Goal: Transaction & Acquisition: Purchase product/service

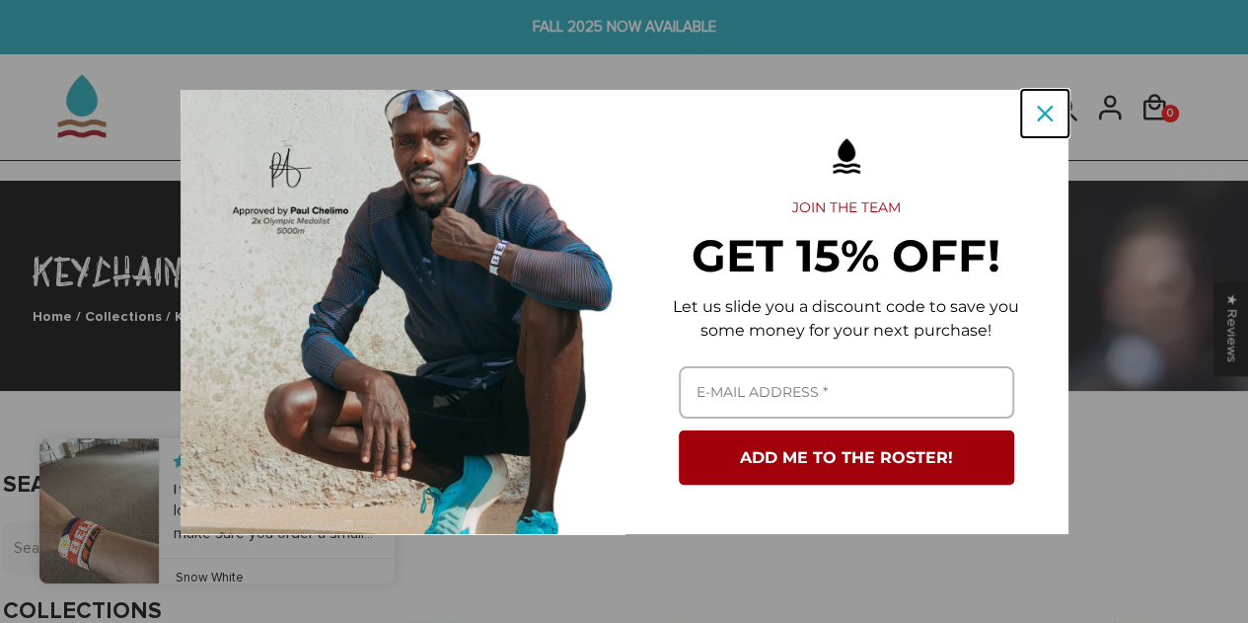
click at [1048, 108] on icon "close icon" at bounding box center [1045, 114] width 16 height 16
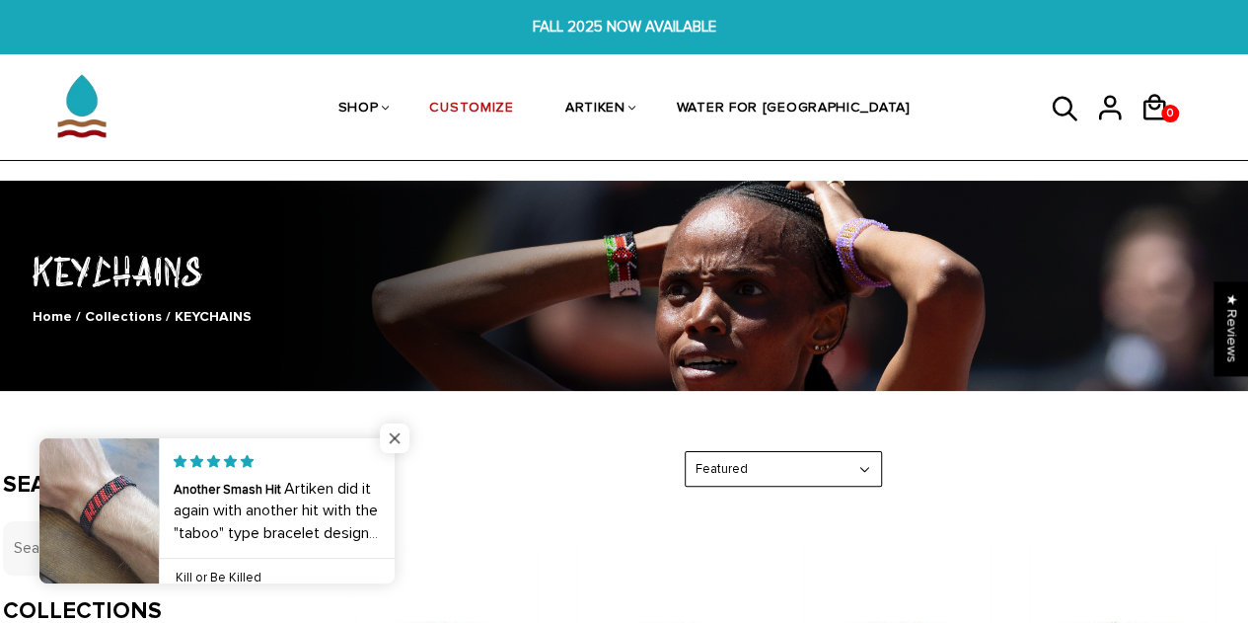
click at [403, 433] on span "Close popup widget" at bounding box center [395, 438] width 30 height 30
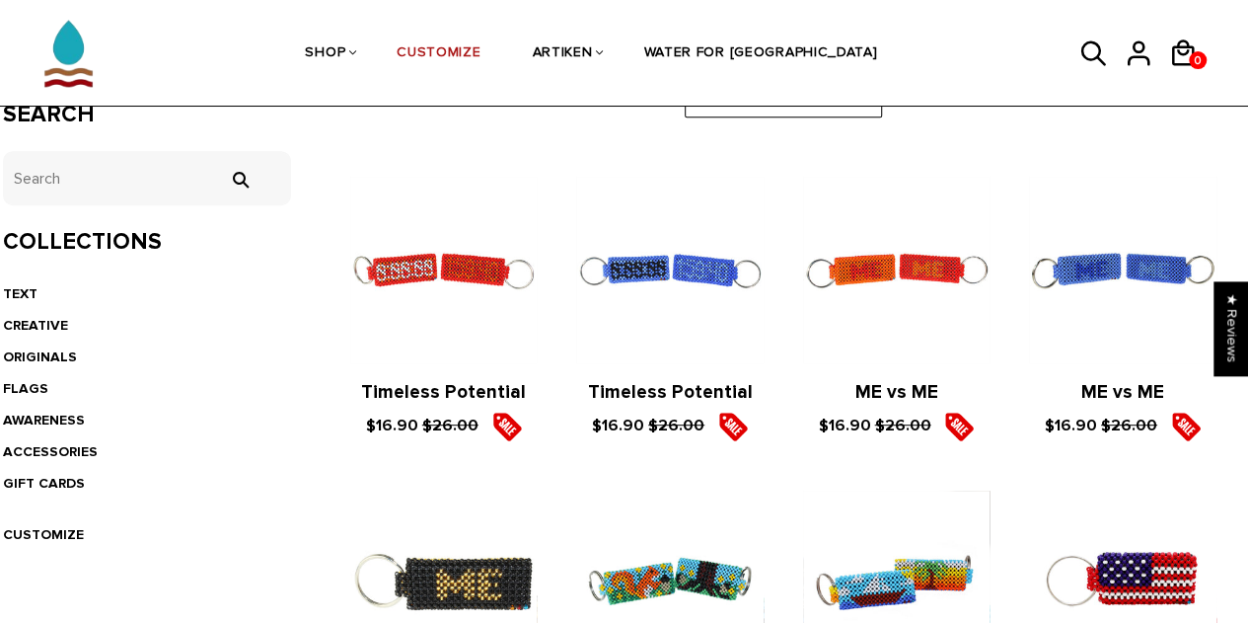
scroll to position [368, 0]
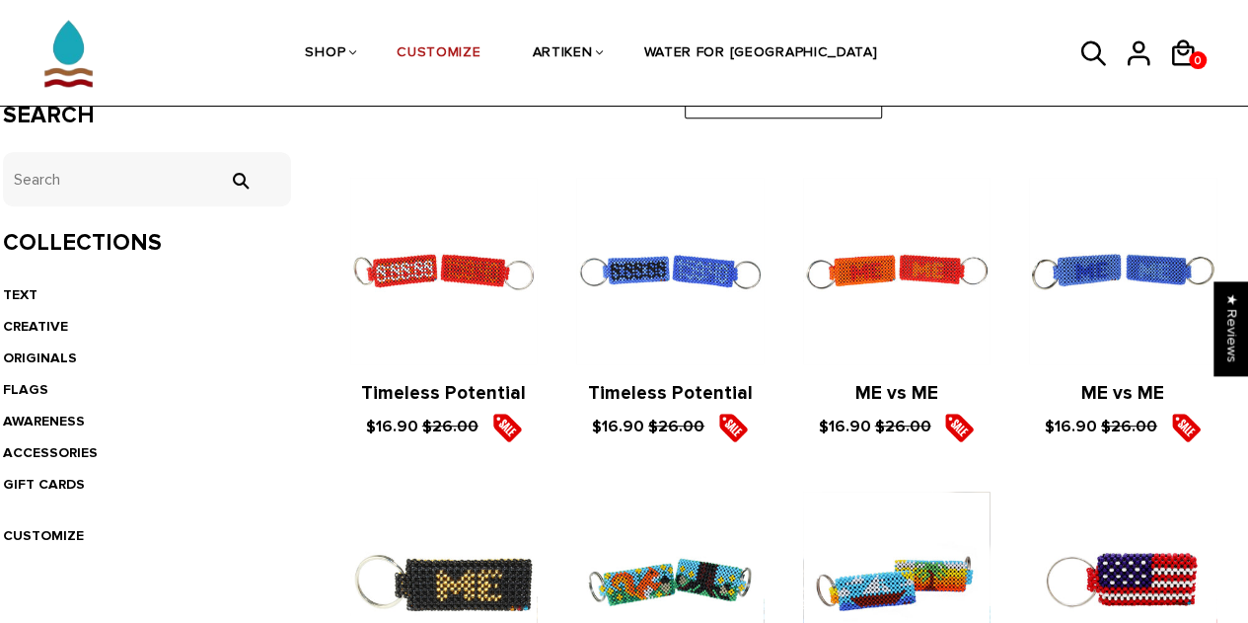
click at [1068, 279] on figure at bounding box center [1122, 271] width 186 height 186
click at [677, 291] on figure at bounding box center [669, 271] width 186 height 186
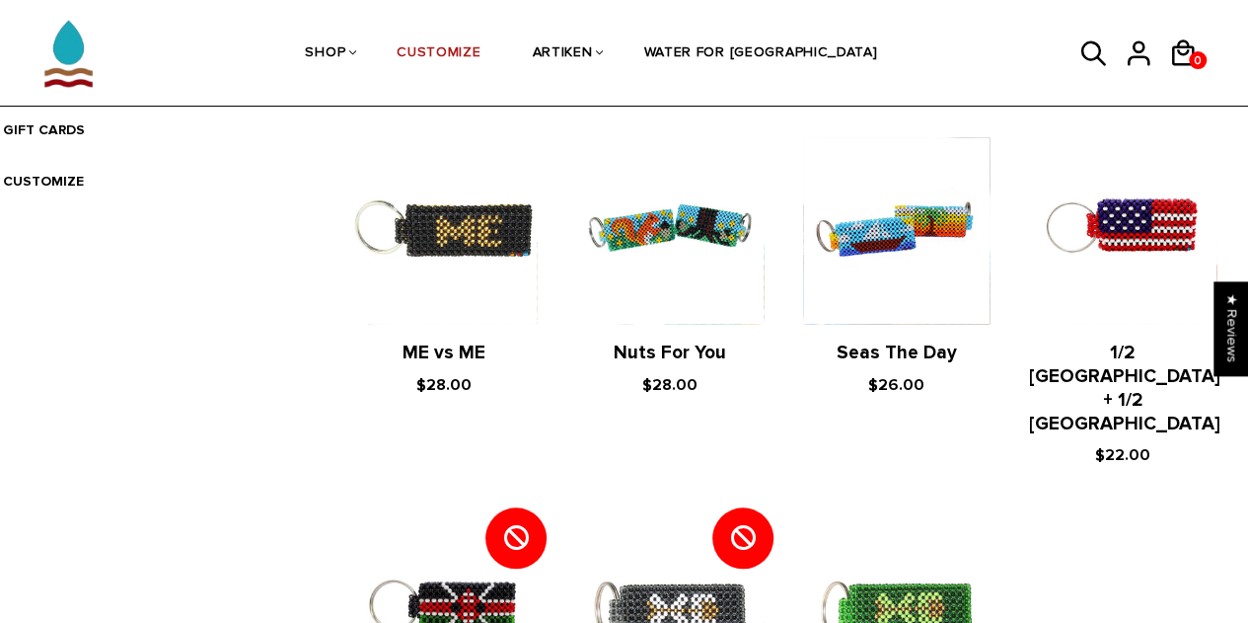
scroll to position [721, 0]
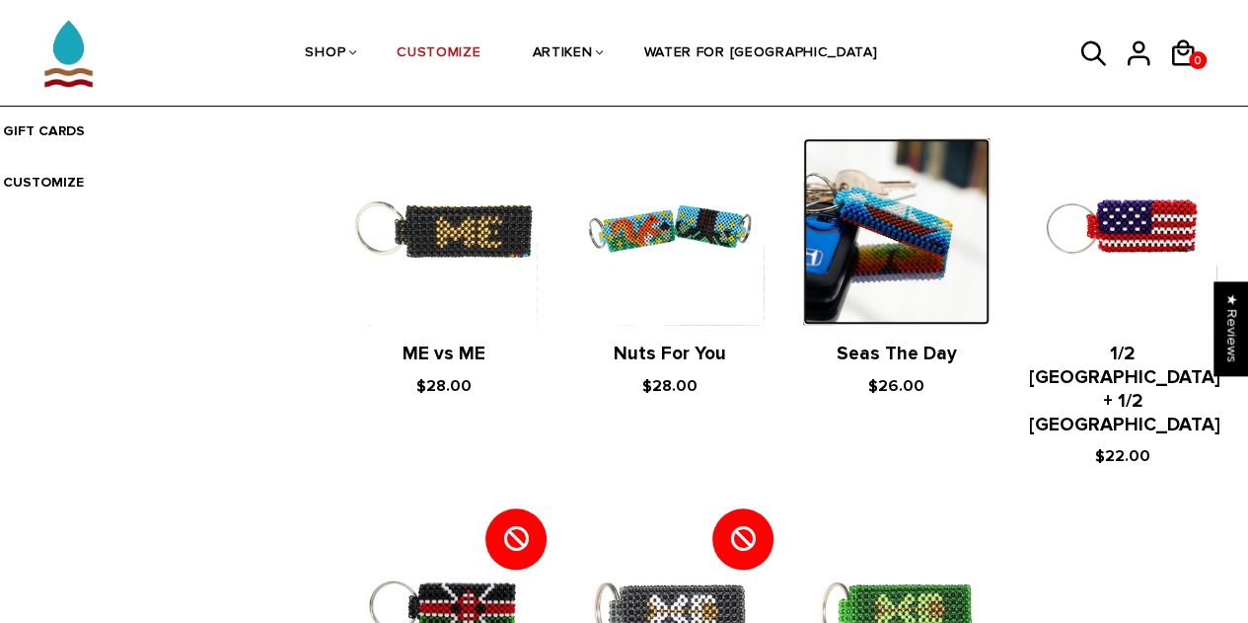
click at [929, 243] on img at bounding box center [896, 231] width 186 height 186
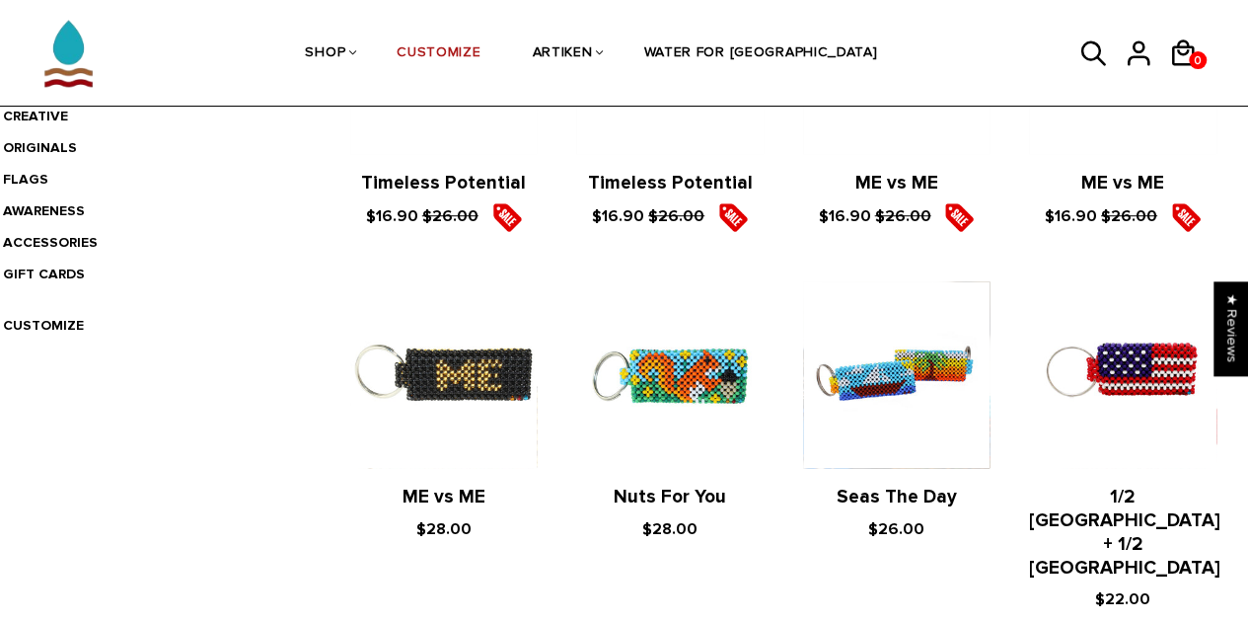
scroll to position [401, 0]
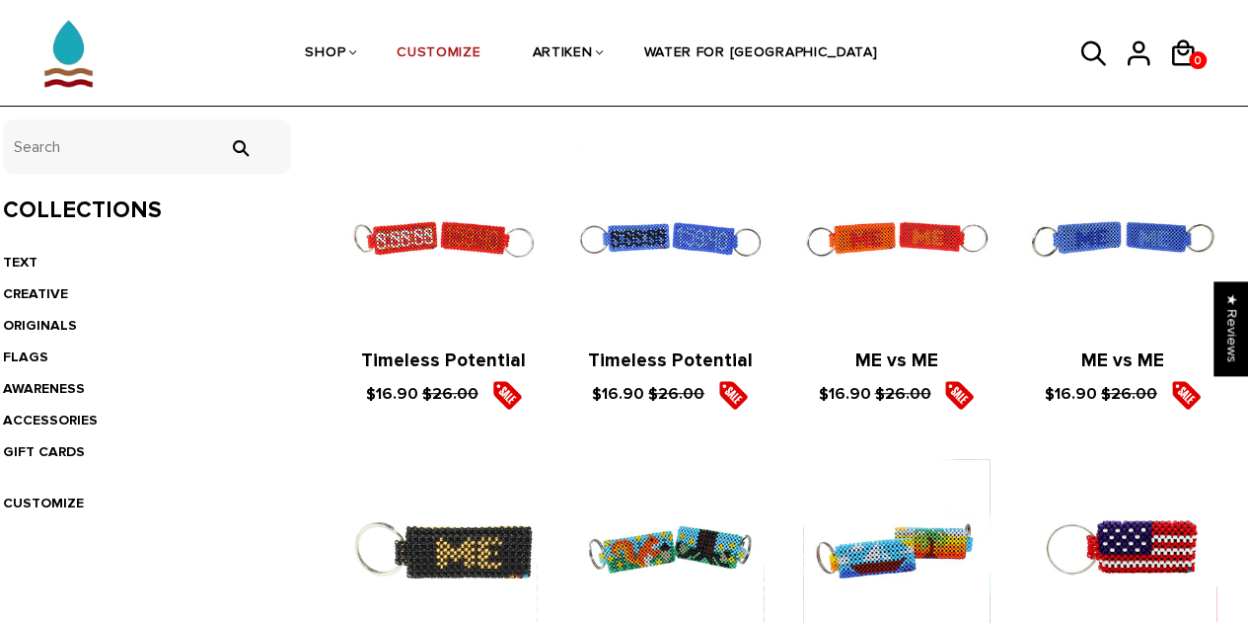
click at [1135, 227] on figure at bounding box center [1122, 238] width 186 height 186
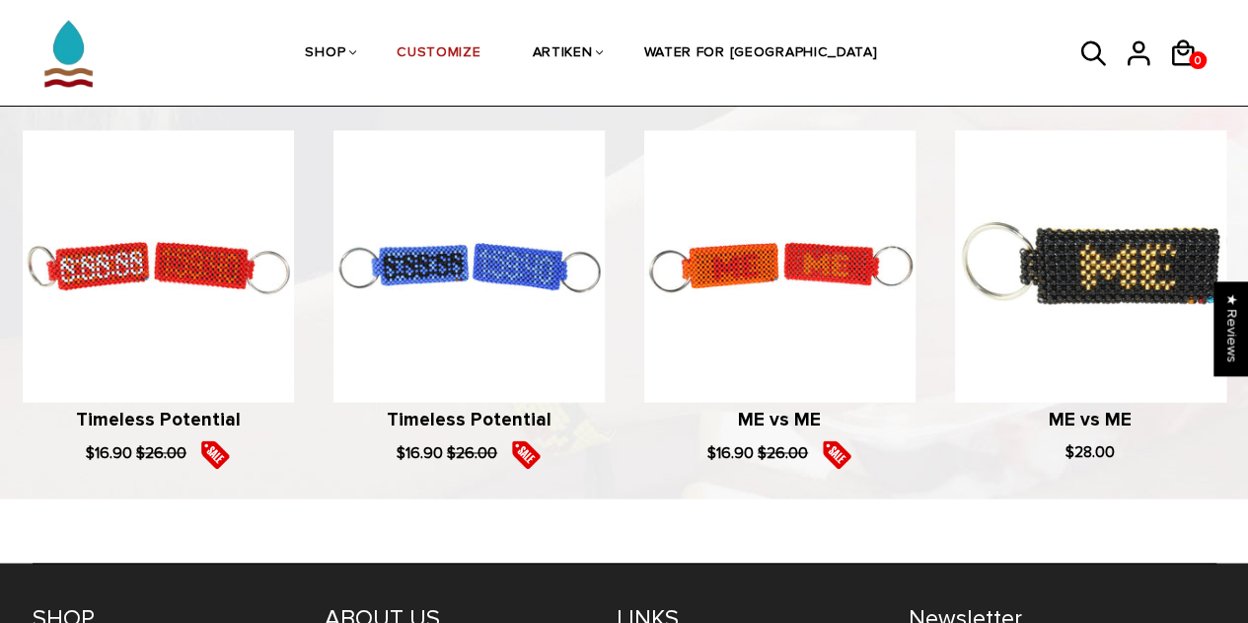
scroll to position [1307, 0]
